Goal: Answer question/provide support: Share knowledge or assist other users

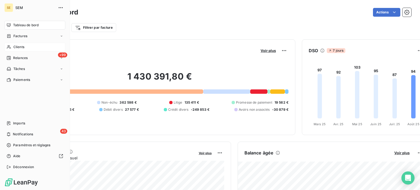
click at [17, 48] on span "Clients" at bounding box center [18, 47] width 11 height 5
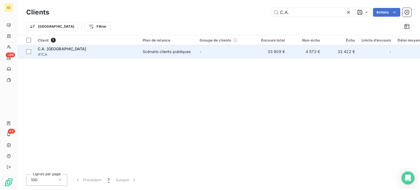
type input "C.A."
click at [73, 50] on div "C.A. [GEOGRAPHIC_DATA]" at bounding box center [87, 48] width 98 height 5
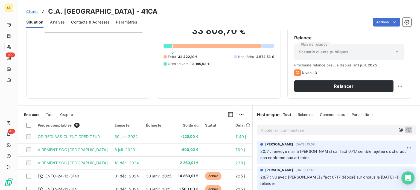
scroll to position [98, 0]
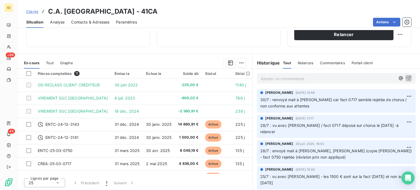
click at [275, 76] on p "Ajouter un commentaire ﻿" at bounding box center [328, 78] width 134 height 7
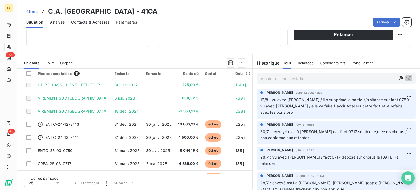
click at [32, 11] on span "Clients" at bounding box center [32, 11] width 12 height 4
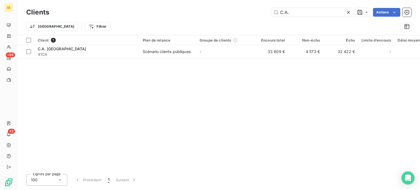
drag, startPoint x: 301, startPoint y: 11, endPoint x: 255, endPoint y: 11, distance: 46.5
click at [256, 12] on div "C.A. Actions" at bounding box center [233, 12] width 355 height 9
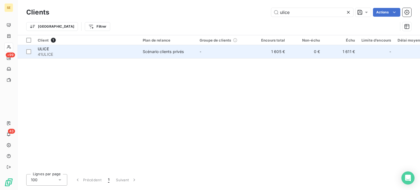
type input "ulice"
click at [141, 53] on td "Scénario clients privés" at bounding box center [167, 51] width 57 height 13
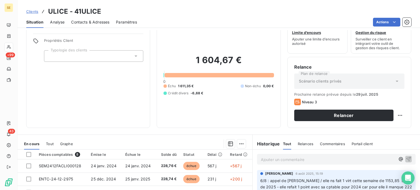
scroll to position [82, 0]
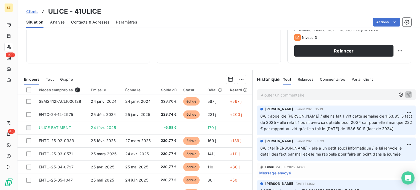
click at [261, 93] on p "Ajouter un commentaire ﻿" at bounding box center [328, 95] width 134 height 7
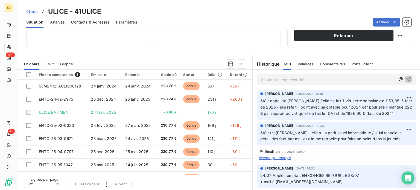
scroll to position [98, 0]
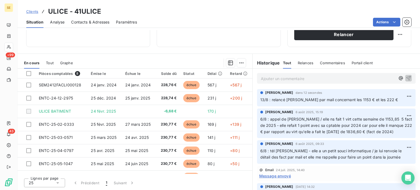
click at [33, 10] on span "Clients" at bounding box center [32, 11] width 12 height 4
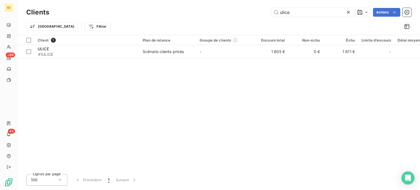
drag, startPoint x: 306, startPoint y: 9, endPoint x: 251, endPoint y: 11, distance: 55.0
click at [251, 11] on div "ulice Actions" at bounding box center [233, 12] width 355 height 9
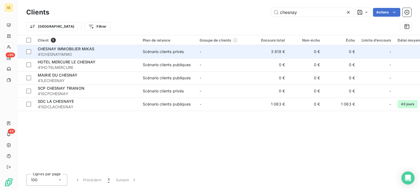
type input "chesnay"
click at [91, 55] on span "41CHESNAYIMMO" at bounding box center [87, 54] width 98 height 5
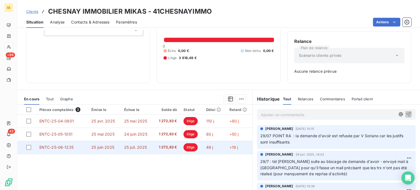
scroll to position [79, 0]
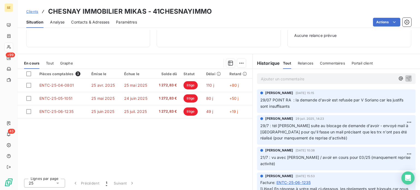
click at [282, 77] on p "Ajouter un commentaire ﻿" at bounding box center [328, 78] width 134 height 7
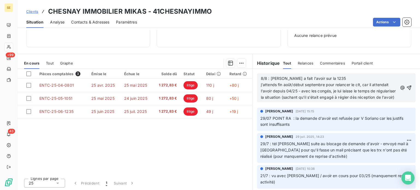
click at [368, 96] on span "8/8 : [PERSON_NAME] a fait l'avoir sur la 1235 j'attends fin août/début septemb…" at bounding box center [329, 88] width 136 height 24
click at [332, 101] on p "8/8 : [PERSON_NAME] a fait l'avoir sur la 1235 j'attends fin août/début septemb…" at bounding box center [329, 87] width 137 height 25
click at [406, 88] on icon "button" at bounding box center [408, 87] width 5 height 5
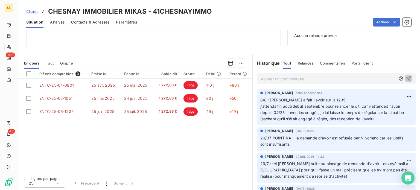
click at [35, 11] on span "Clients" at bounding box center [32, 11] width 12 height 4
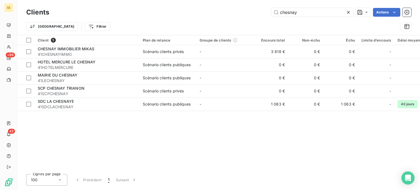
drag, startPoint x: 309, startPoint y: 7, endPoint x: 210, endPoint y: 19, distance: 99.6
click at [213, 16] on div "Clients chesnay Actions" at bounding box center [218, 12] width 385 height 11
drag, startPoint x: 313, startPoint y: 15, endPoint x: 210, endPoint y: 19, distance: 103.4
click at [210, 19] on div "Clients chesnay Actions Trier Filtrer" at bounding box center [218, 21] width 385 height 28
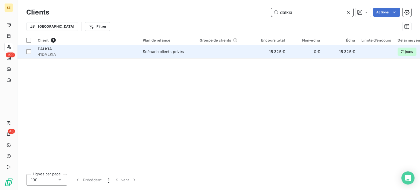
type input "dalkia"
click at [139, 52] on td "DALKIA 41DALKIA" at bounding box center [86, 51] width 105 height 13
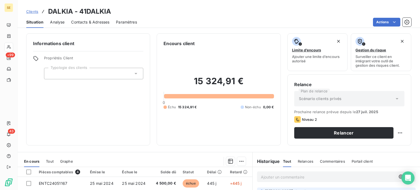
click at [89, 24] on span "Contacts & Adresses" at bounding box center [90, 21] width 38 height 5
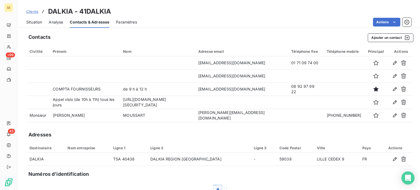
click at [32, 11] on span "Clients" at bounding box center [32, 11] width 12 height 4
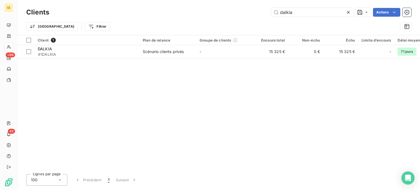
drag, startPoint x: 299, startPoint y: 9, endPoint x: 245, endPoint y: 11, distance: 54.4
click at [245, 11] on div "dalkia Actions" at bounding box center [233, 12] width 355 height 9
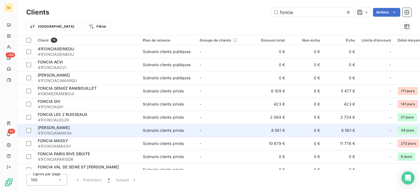
type input "foncia"
click at [87, 129] on div "[PERSON_NAME]" at bounding box center [87, 127] width 98 height 5
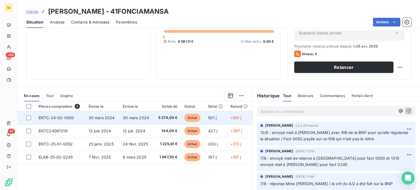
scroll to position [82, 0]
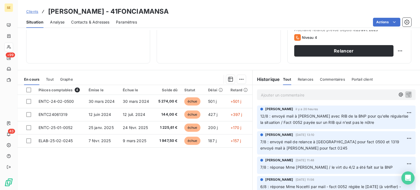
click at [287, 94] on p "Ajouter un commentaire ﻿" at bounding box center [328, 95] width 134 height 7
click at [33, 12] on span "Clients" at bounding box center [32, 11] width 12 height 4
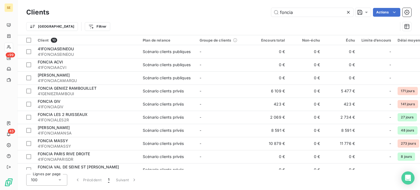
drag, startPoint x: 305, startPoint y: 14, endPoint x: 225, endPoint y: 13, distance: 80.6
click at [225, 13] on div "foncia Actions" at bounding box center [233, 12] width 355 height 9
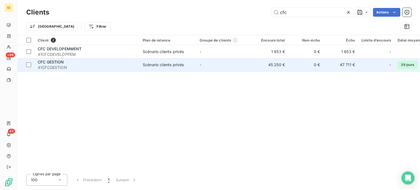
type input "cfc"
click at [110, 67] on span "41CFCGESTION" at bounding box center [87, 67] width 98 height 5
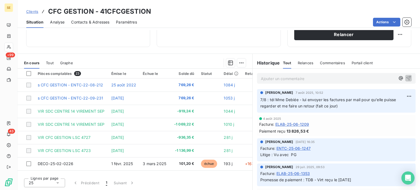
click at [274, 78] on p "Ajouter un commentaire ﻿" at bounding box center [328, 78] width 134 height 7
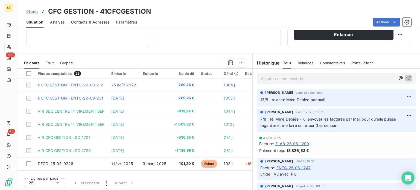
click at [30, 12] on span "Clients" at bounding box center [32, 11] width 12 height 4
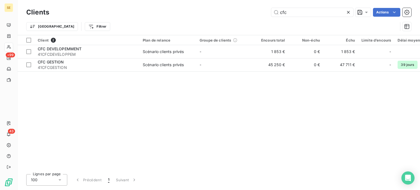
drag, startPoint x: 292, startPoint y: 11, endPoint x: 243, endPoint y: 11, distance: 48.7
click at [243, 11] on div "cfc Actions" at bounding box center [233, 12] width 355 height 9
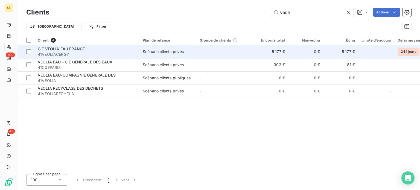
type input "veoli"
click at [75, 52] on span "41VEOLIACERGY" at bounding box center [87, 54] width 98 height 5
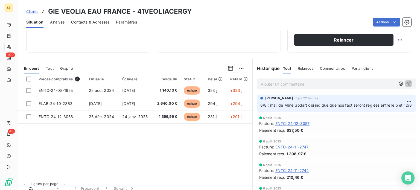
scroll to position [98, 0]
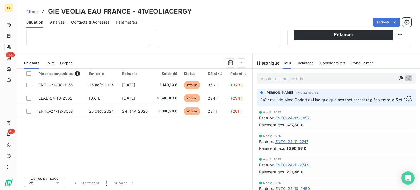
click at [103, 20] on span "Contacts & Adresses" at bounding box center [90, 21] width 38 height 5
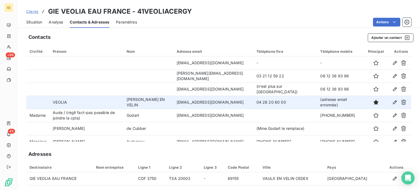
drag, startPoint x: 182, startPoint y: 100, endPoint x: 221, endPoint y: 105, distance: 39.6
click at [221, 105] on td "[EMAIL_ADDRESS][DOMAIN_NAME]" at bounding box center [213, 102] width 80 height 13
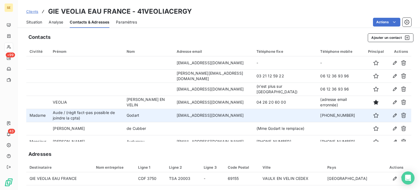
copy td "[EMAIL_ADDRESS][DOMAIN_NAME]"
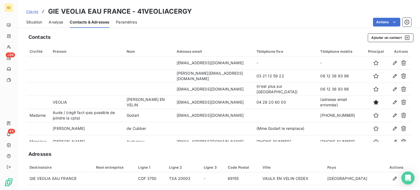
click at [35, 22] on span "Situation" at bounding box center [34, 21] width 16 height 5
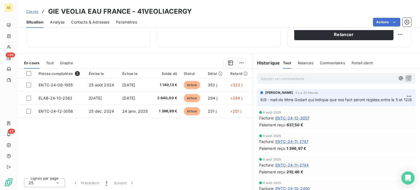
click at [278, 78] on p "Ajouter un commentaire ﻿" at bounding box center [328, 78] width 134 height 7
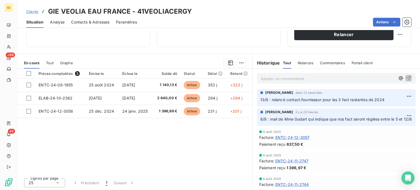
click at [99, 20] on span "Contacts & Adresses" at bounding box center [90, 21] width 38 height 5
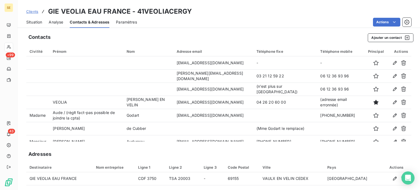
click at [31, 22] on span "Situation" at bounding box center [34, 21] width 16 height 5
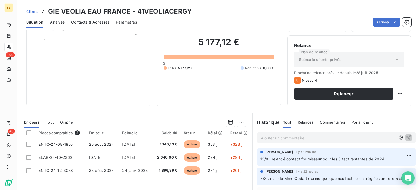
scroll to position [82, 0]
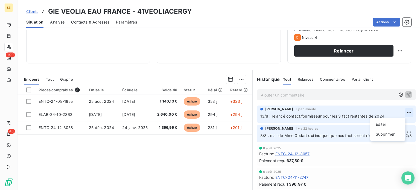
click at [403, 111] on html "SE +99 43 Clients GIE VEOLIA EAU [GEOGRAPHIC_DATA] - 41VEOLIACERGY Situation An…" at bounding box center [210, 95] width 420 height 190
click at [385, 134] on div "Supprimer" at bounding box center [387, 134] width 31 height 9
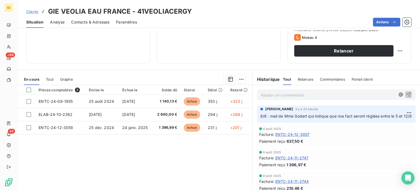
click at [92, 22] on span "Contacts & Adresses" at bounding box center [90, 21] width 38 height 5
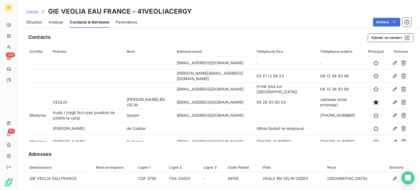
click at [30, 12] on span "Clients" at bounding box center [32, 11] width 12 height 4
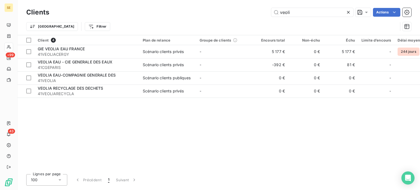
drag, startPoint x: 302, startPoint y: 11, endPoint x: 192, endPoint y: 18, distance: 110.1
click at [193, 18] on div "Clients veoli Actions Trier Filtrer" at bounding box center [218, 21] width 385 height 28
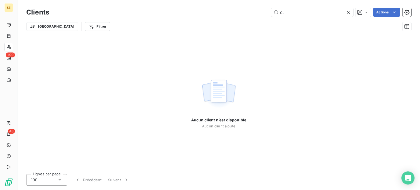
type input "c"
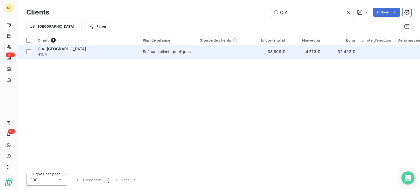
type input "C.A"
click at [74, 53] on span "41CA" at bounding box center [87, 54] width 98 height 5
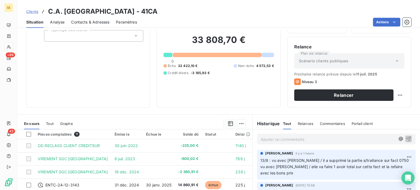
scroll to position [82, 0]
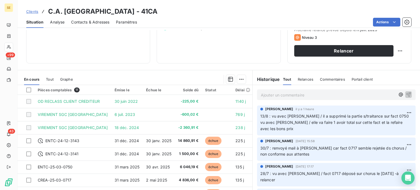
click at [284, 94] on p "Ajouter un commentaire ﻿" at bounding box center [328, 95] width 134 height 7
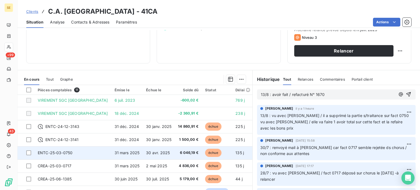
scroll to position [27, 0]
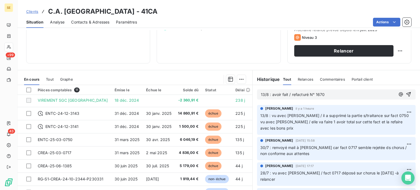
click at [287, 94] on span "13/8 : avoir fait / refacturé N° 1670" at bounding box center [293, 94] width 64 height 5
